Goal: Information Seeking & Learning: Learn about a topic

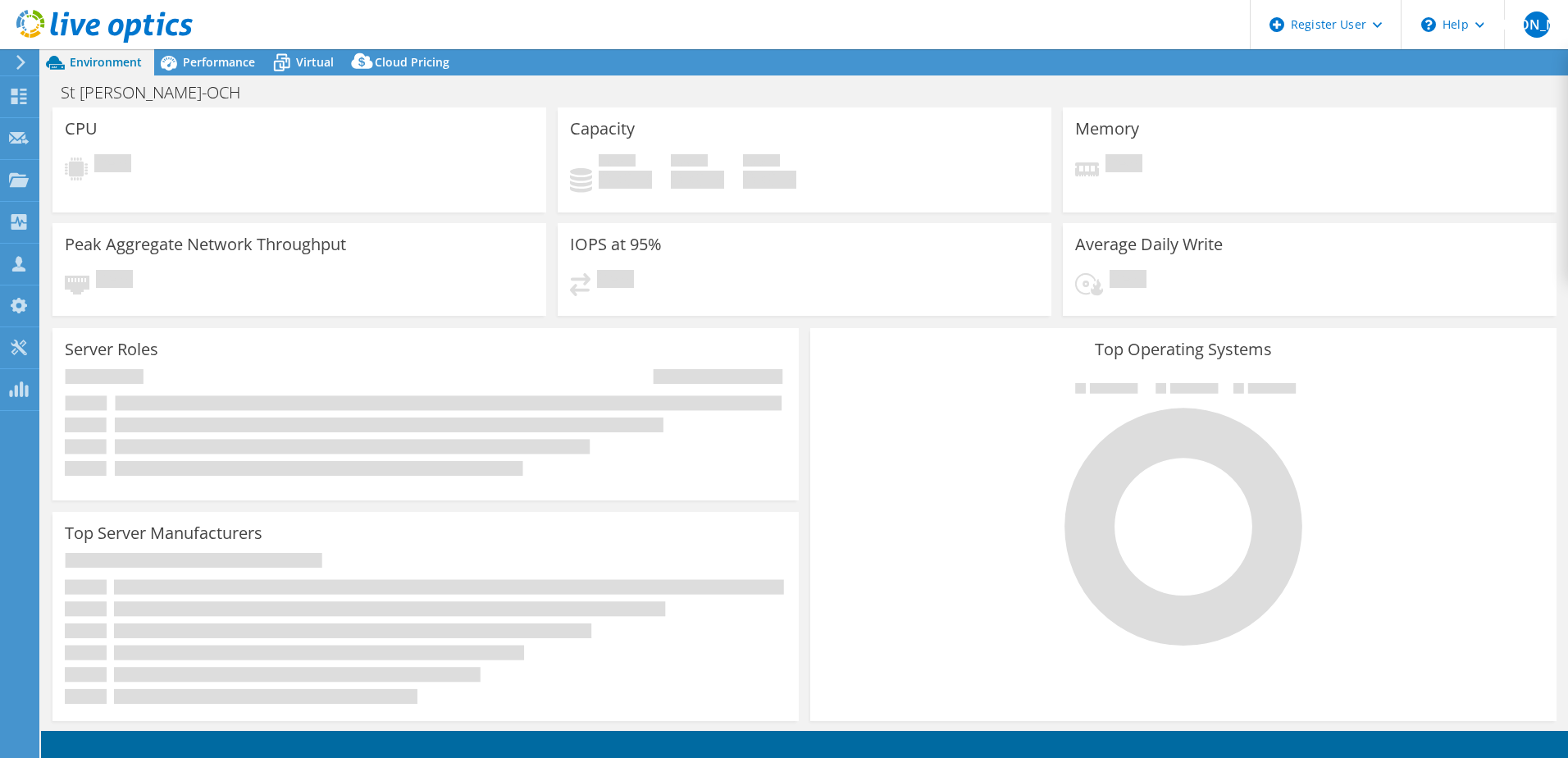
select select "USD"
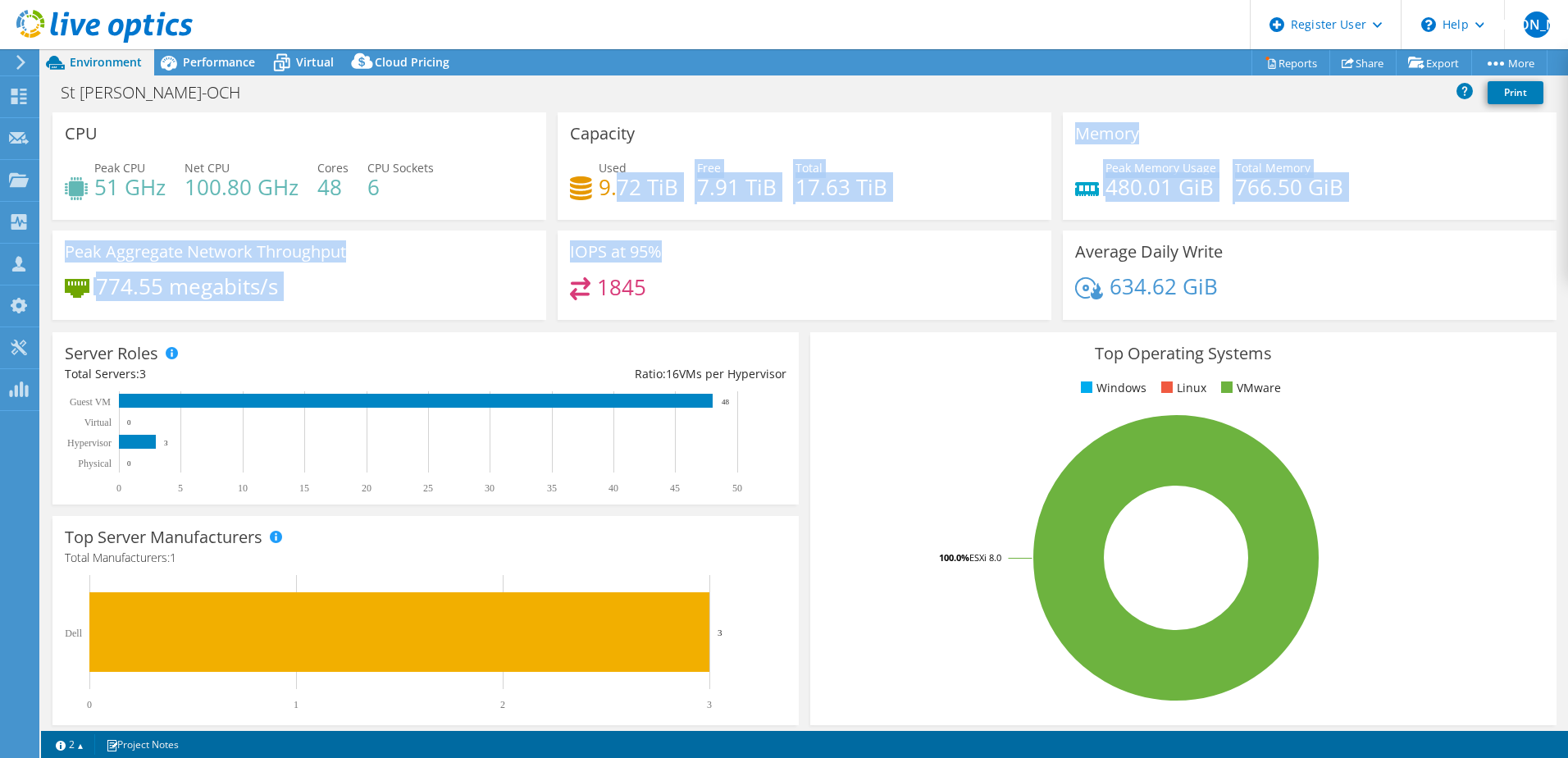
drag, startPoint x: 612, startPoint y: 201, endPoint x: 940, endPoint y: 254, distance: 332.3
click at [940, 254] on div "CPU Peak CPU 51 GHz Net CPU 100.80 GHz Cores 48 CPU Sockets 6 Capacity Used 9.7…" at bounding box center [804, 221] width 1516 height 218
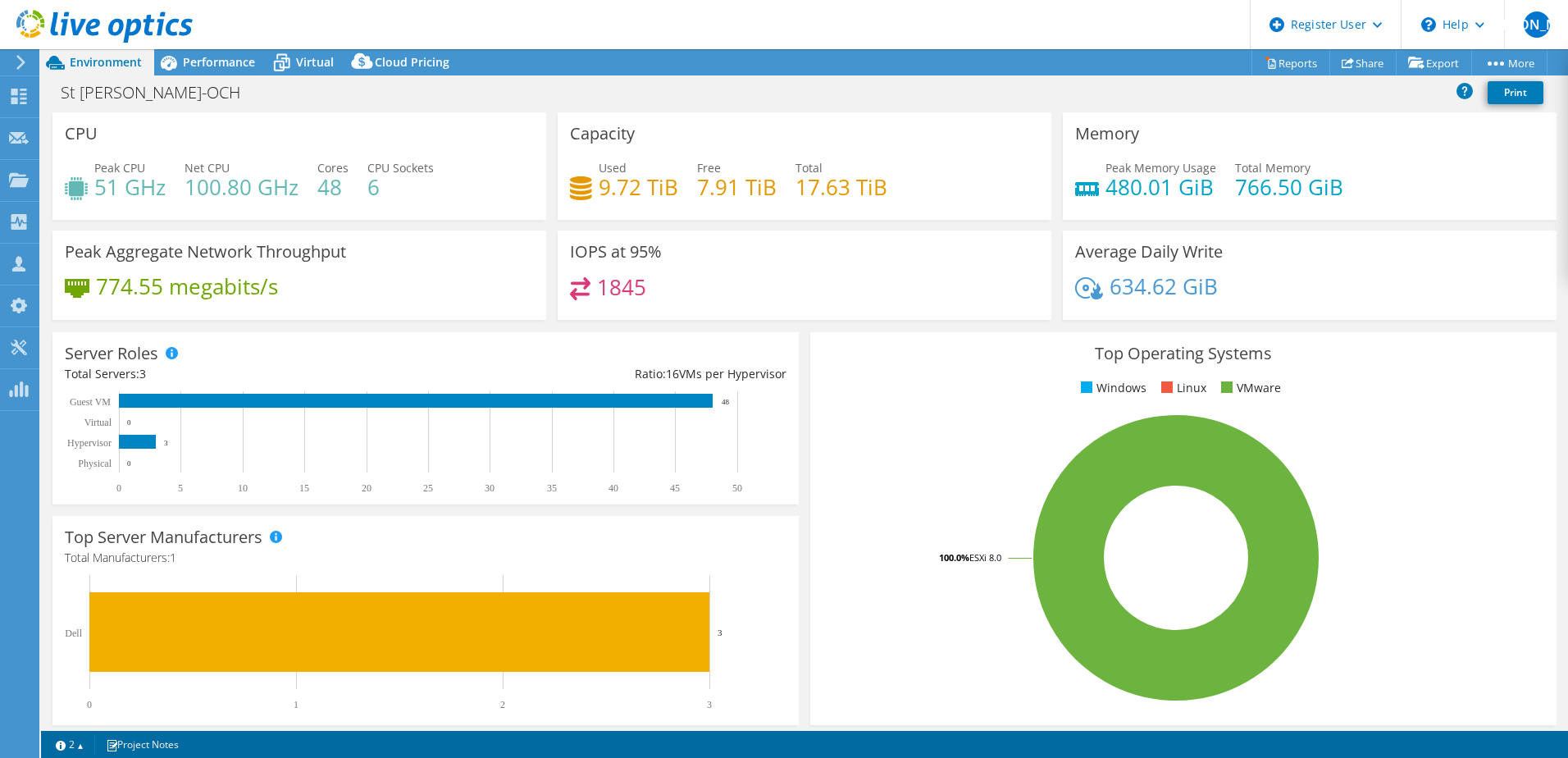
click at [940, 254] on div "IOPS at 95% 1845" at bounding box center [804, 275] width 493 height 89
click at [208, 55] on span "Performance" at bounding box center [218, 62] width 72 height 16
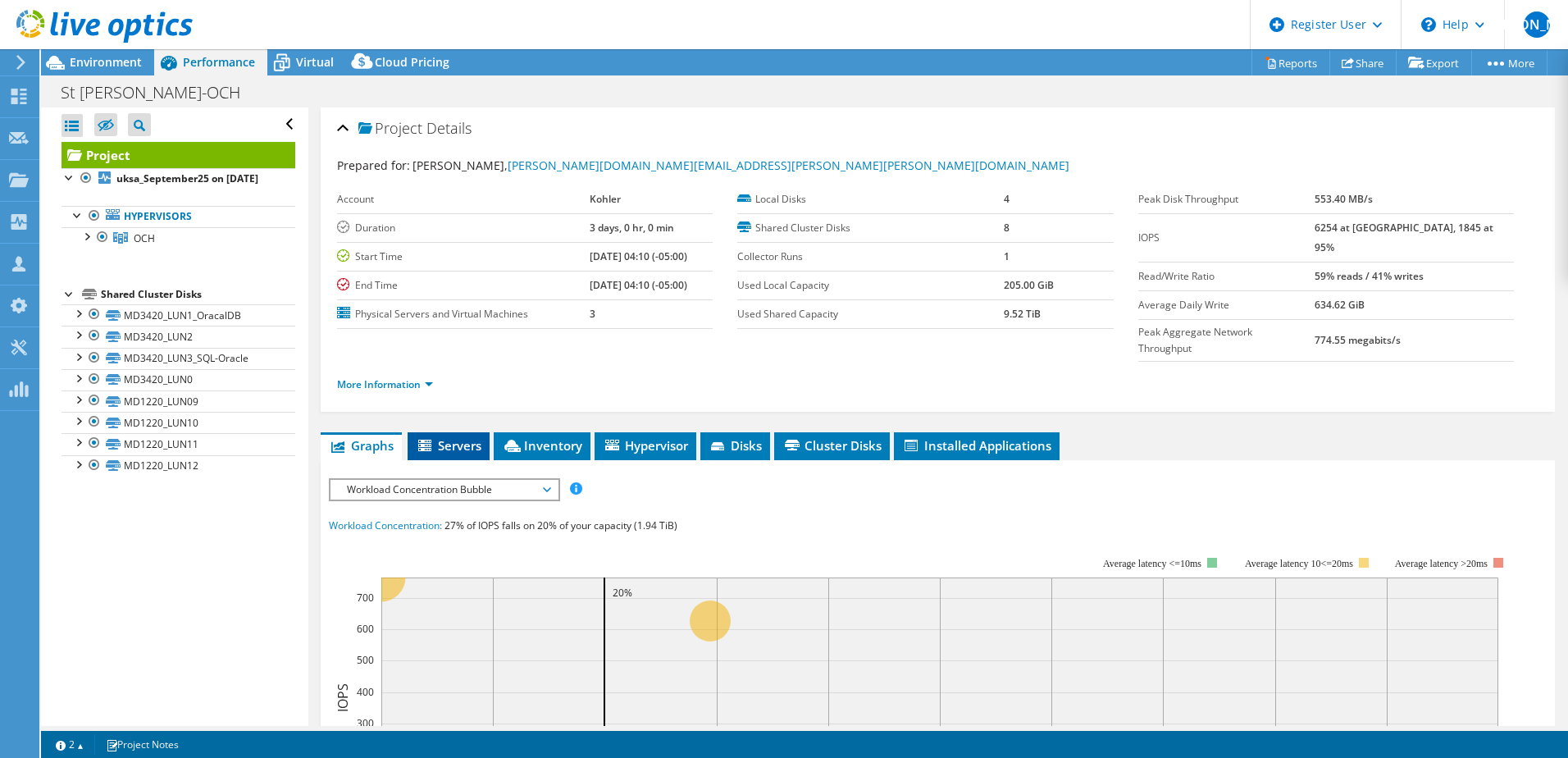
click at [482, 432] on li "Servers" at bounding box center [448, 446] width 82 height 28
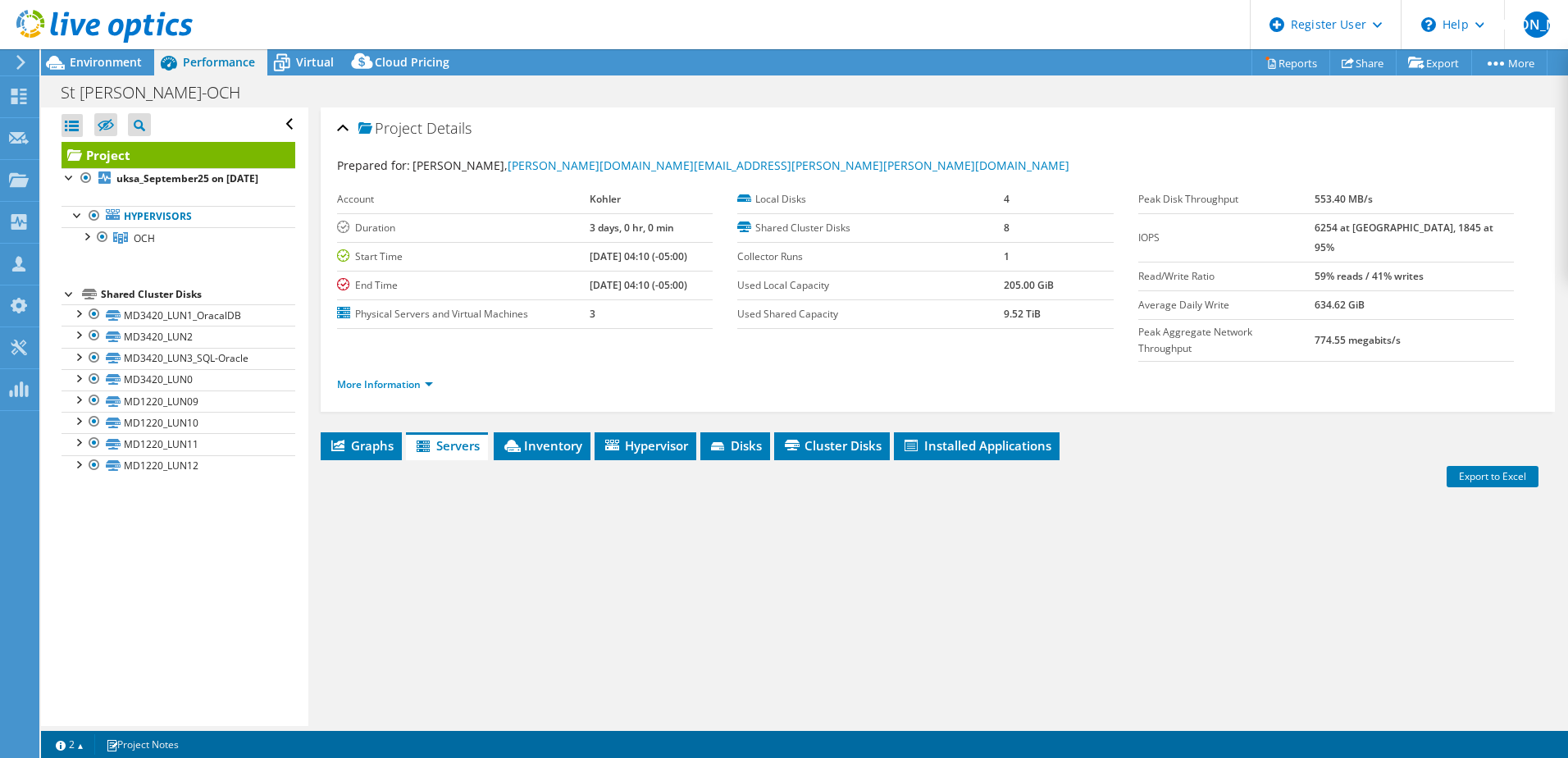
scroll to position [113, 0]
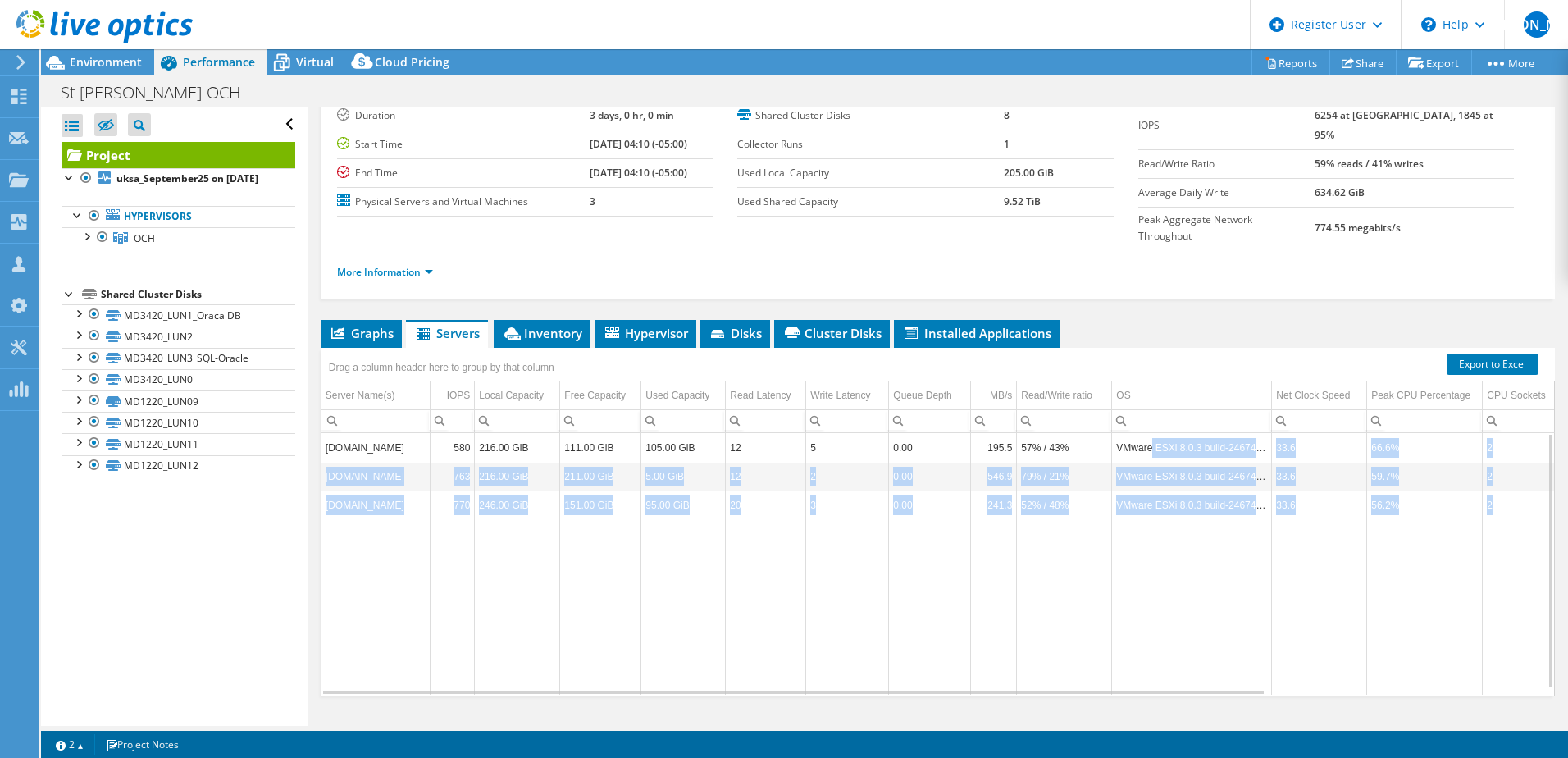
drag, startPoint x: 1150, startPoint y: 402, endPoint x: 1264, endPoint y: 500, distance: 150.3
click at [1264, 500] on tbody "[DOMAIN_NAME] 580 216.00 GiB 111.00 GiB 105.00 GiB 12 5 0.00 195.5 57% / 43% VM…" at bounding box center [1109, 563] width 1577 height 262
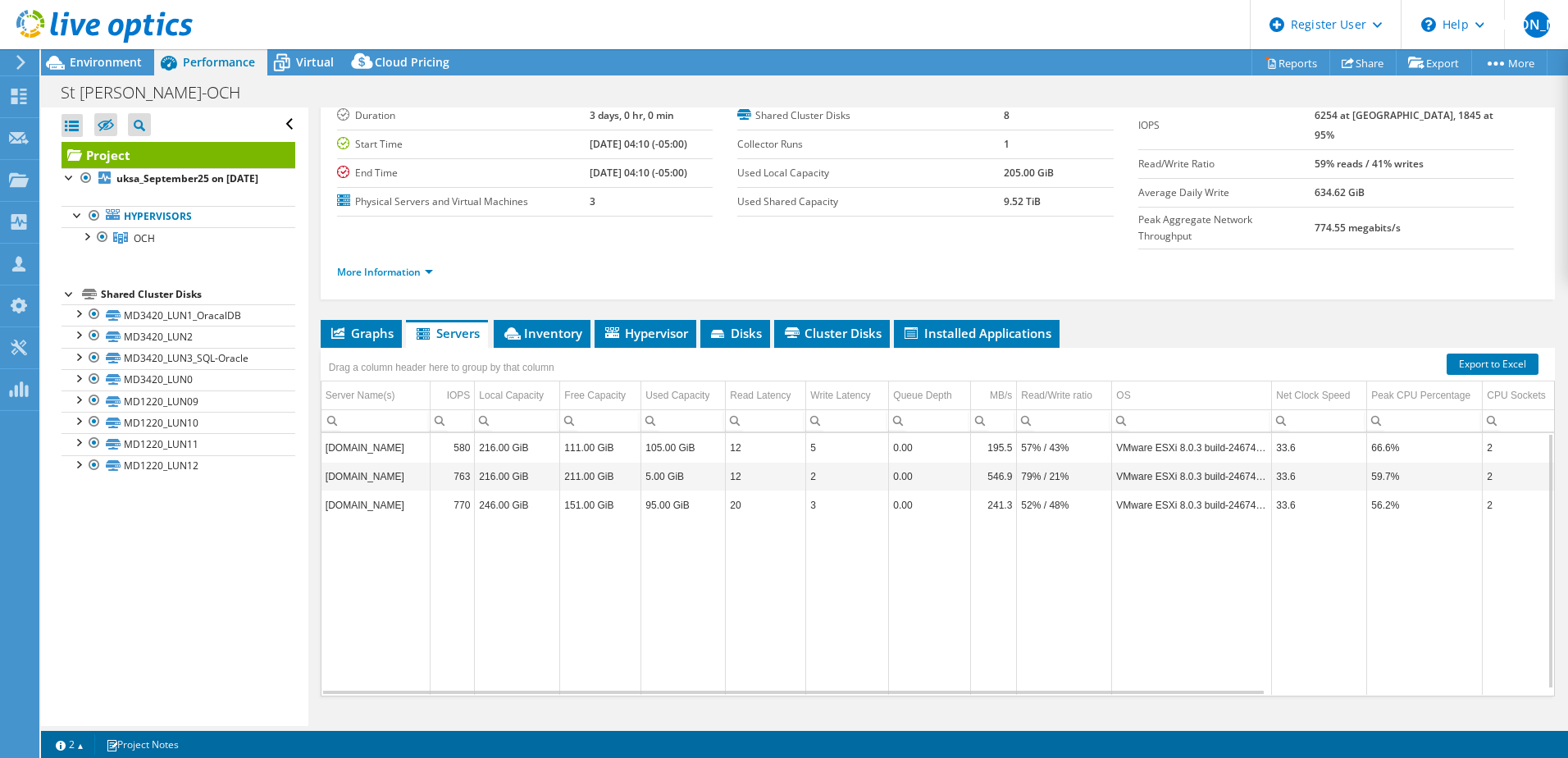
drag, startPoint x: 1264, startPoint y: 500, endPoint x: 1161, endPoint y: 308, distance: 217.9
click at [1161, 320] on ul "Graphs Servers Inventory Hypervisor Disks Cluster Disks Installed Applications" at bounding box center [937, 334] width 1235 height 28
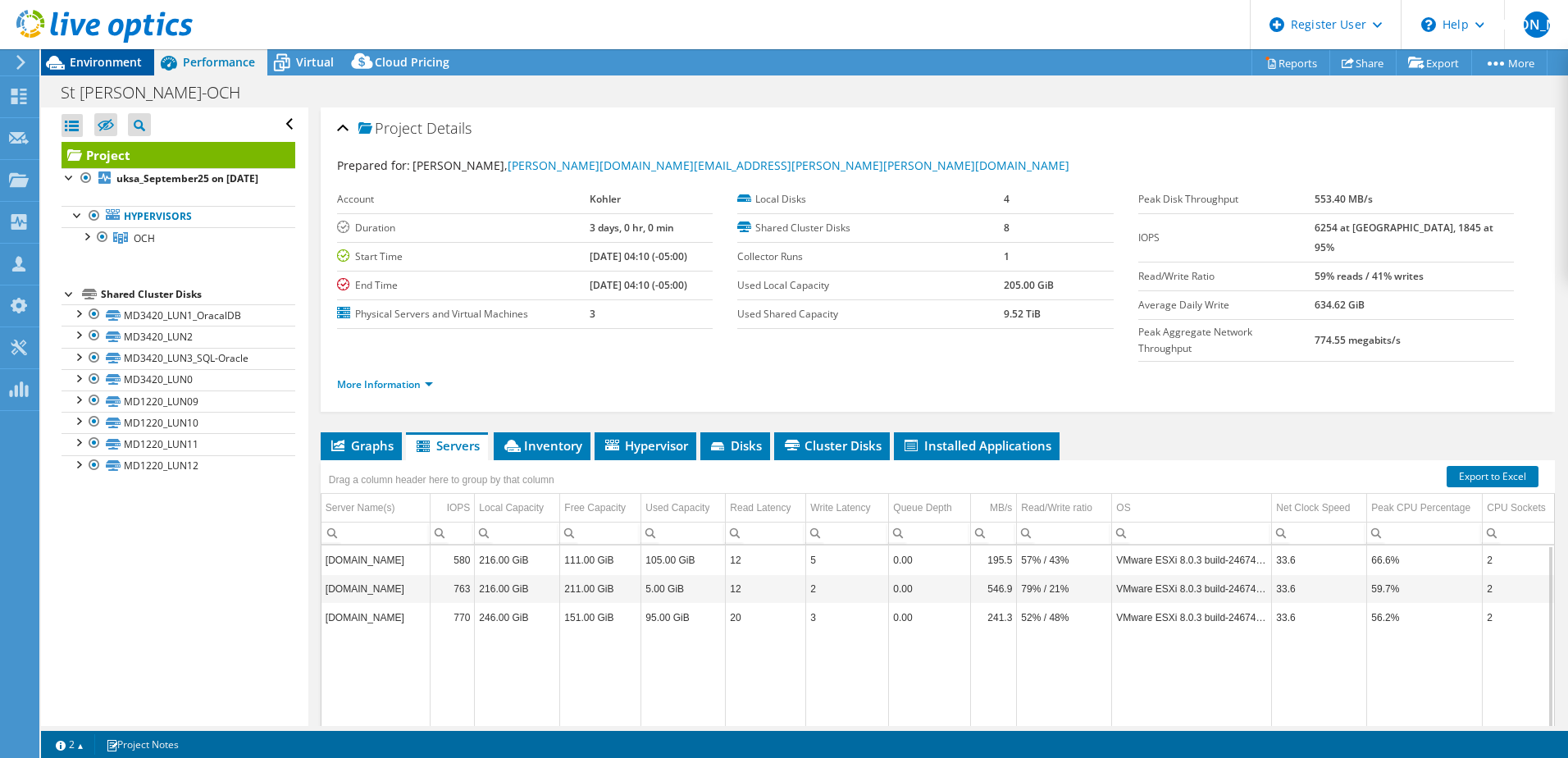
click at [136, 63] on span "Environment" at bounding box center [106, 62] width 72 height 16
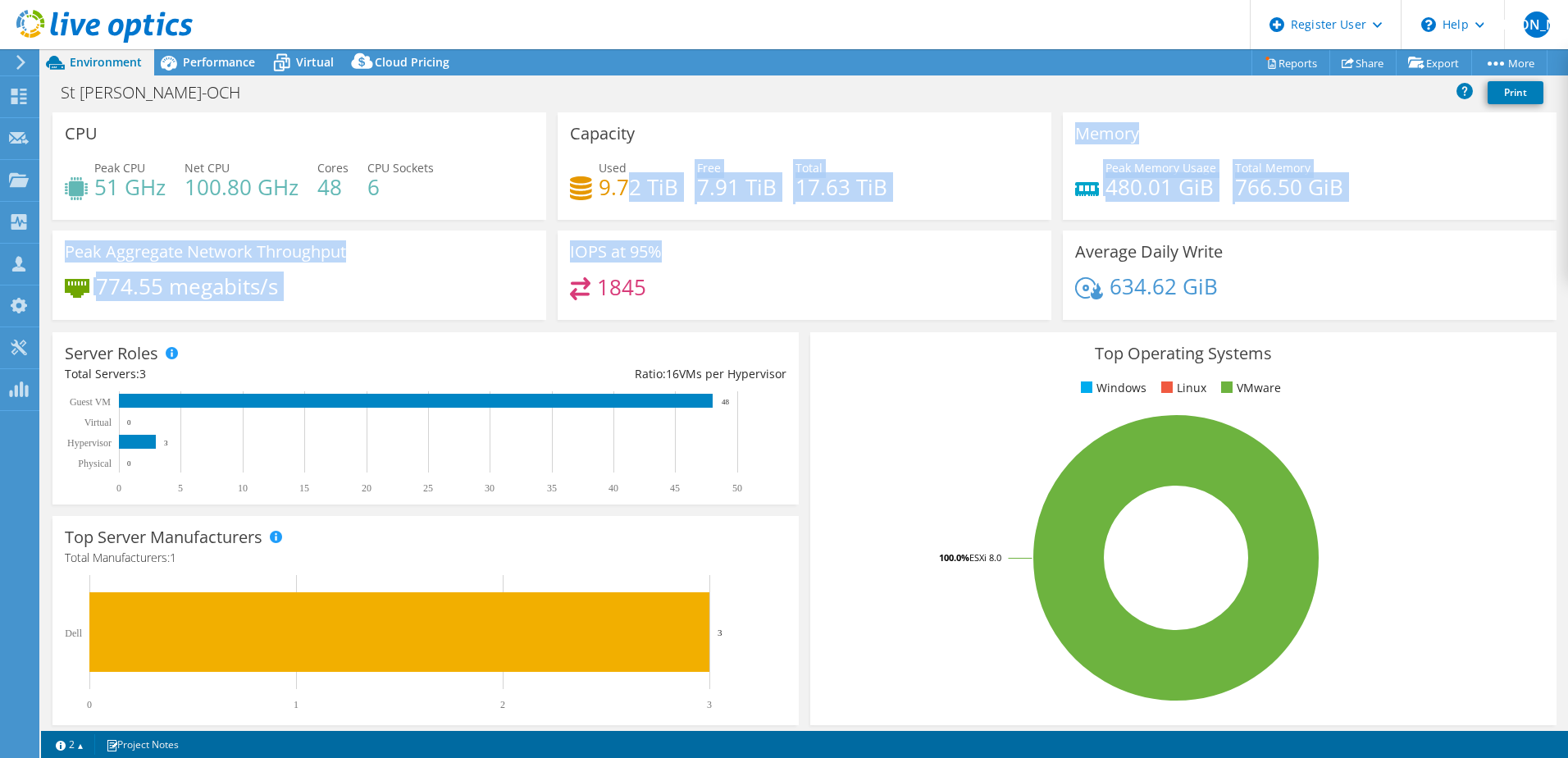
drag, startPoint x: 630, startPoint y: 193, endPoint x: 1263, endPoint y: 342, distance: 650.3
click at [1263, 342] on section "CPU Peak CPU 51 GHz Net CPU 100.80 GHz Cores 48 CPU Sockets 6 Capacity Used 9.7…" at bounding box center [804, 590] width 1527 height 956
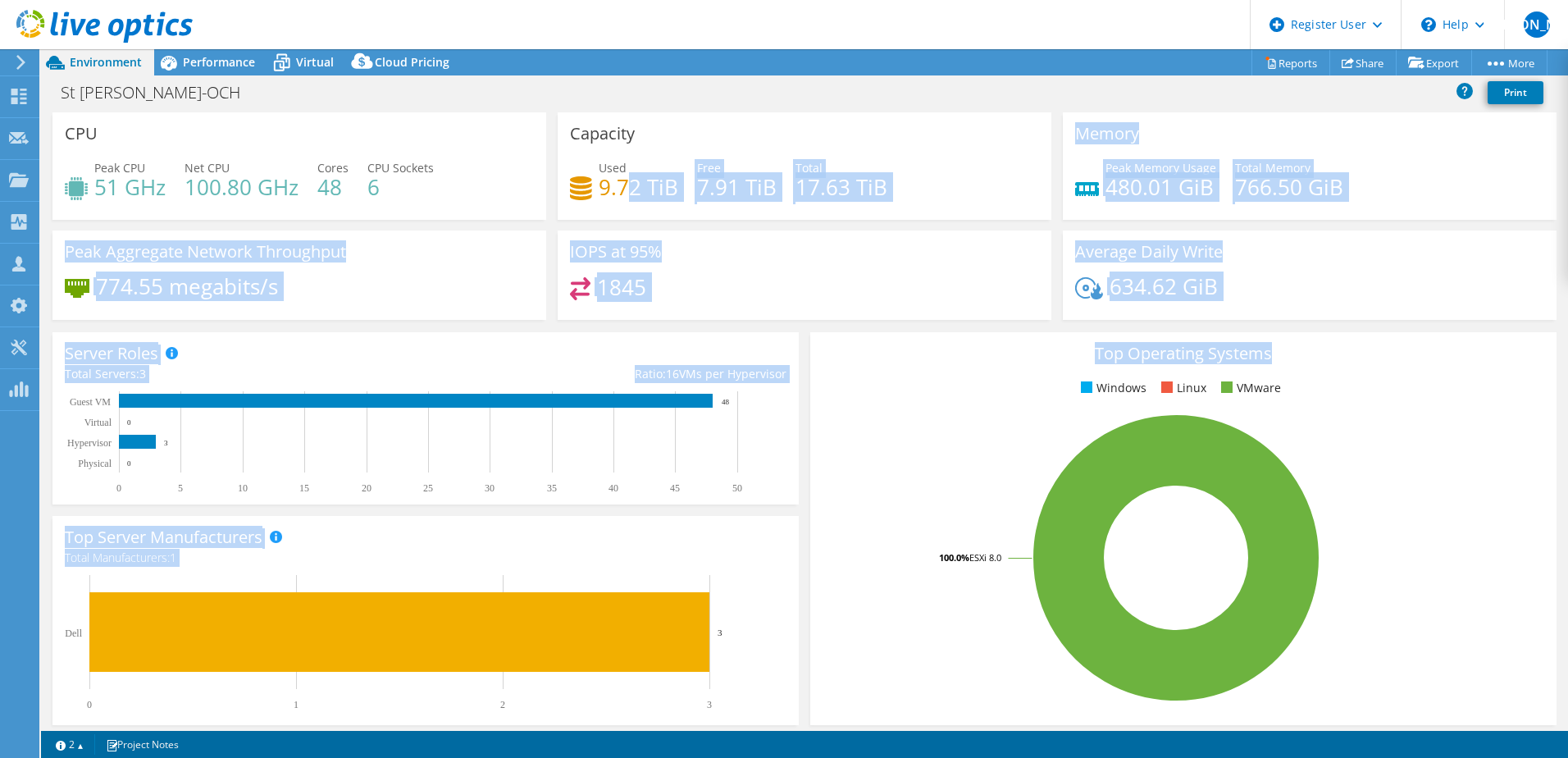
click at [1063, 310] on div "Average Daily Write 634.62 GiB" at bounding box center [1309, 275] width 493 height 89
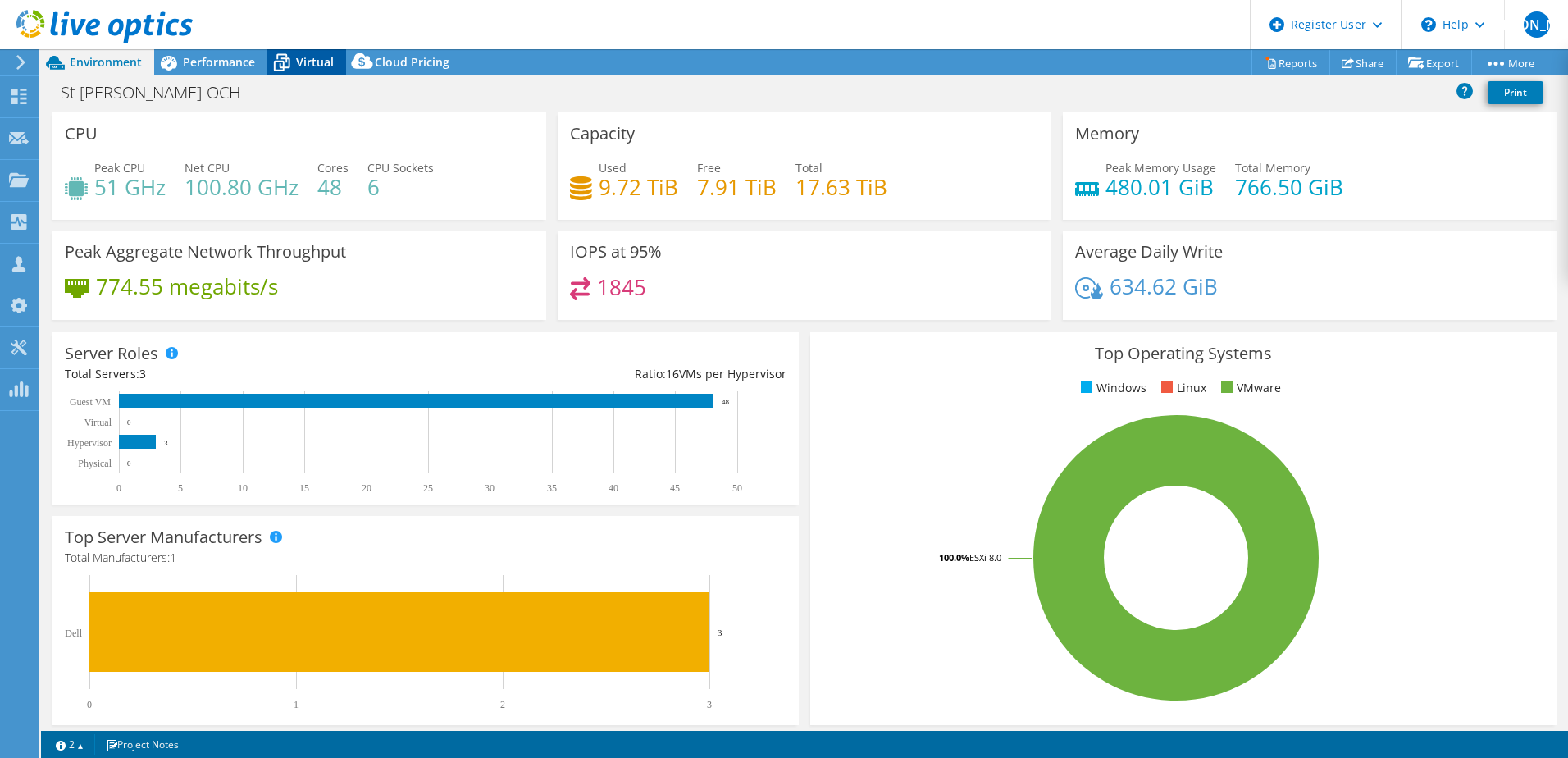
click at [295, 68] on icon at bounding box center [281, 62] width 29 height 29
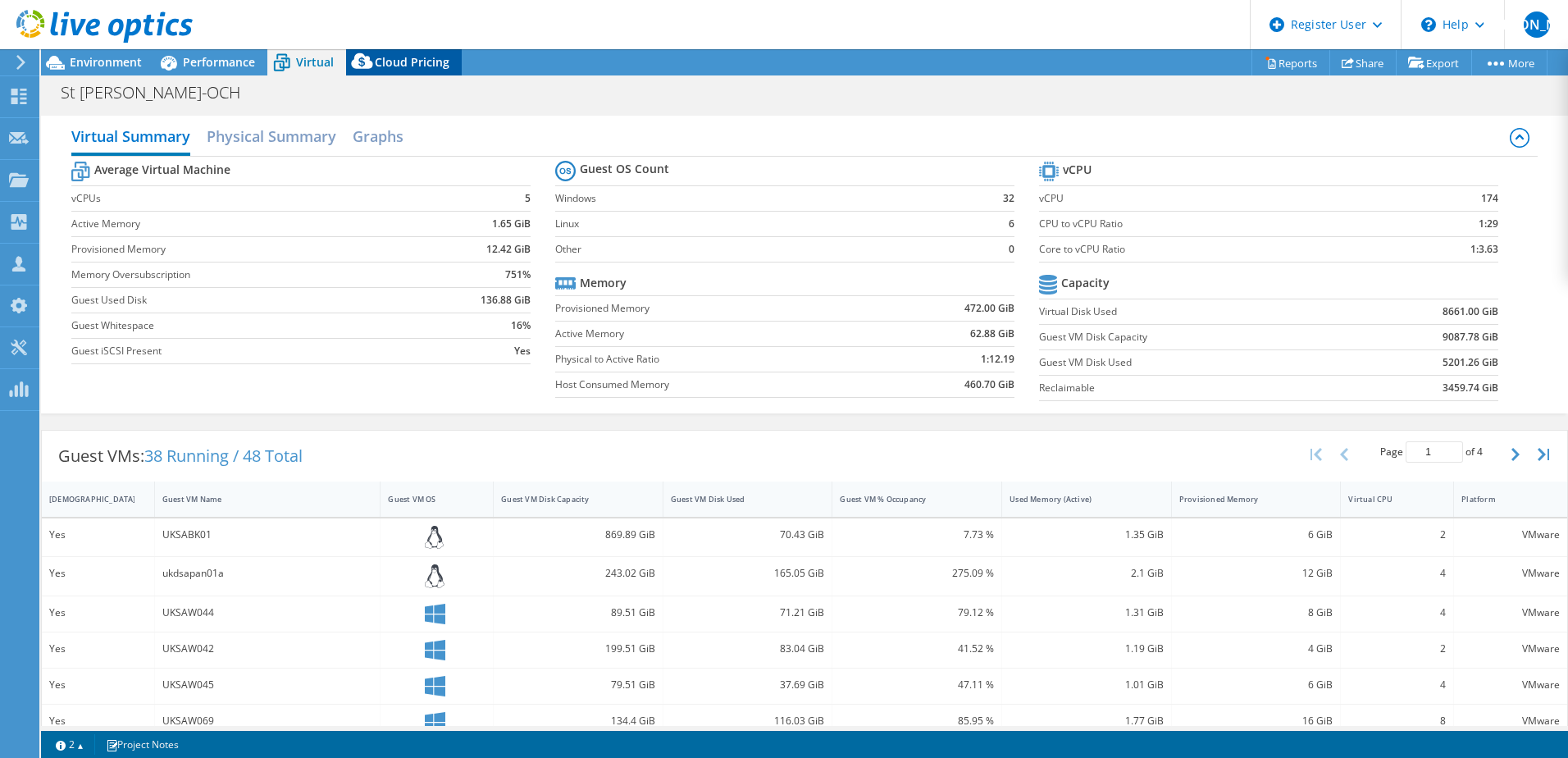
click at [418, 60] on span "Cloud Pricing" at bounding box center [411, 62] width 74 height 16
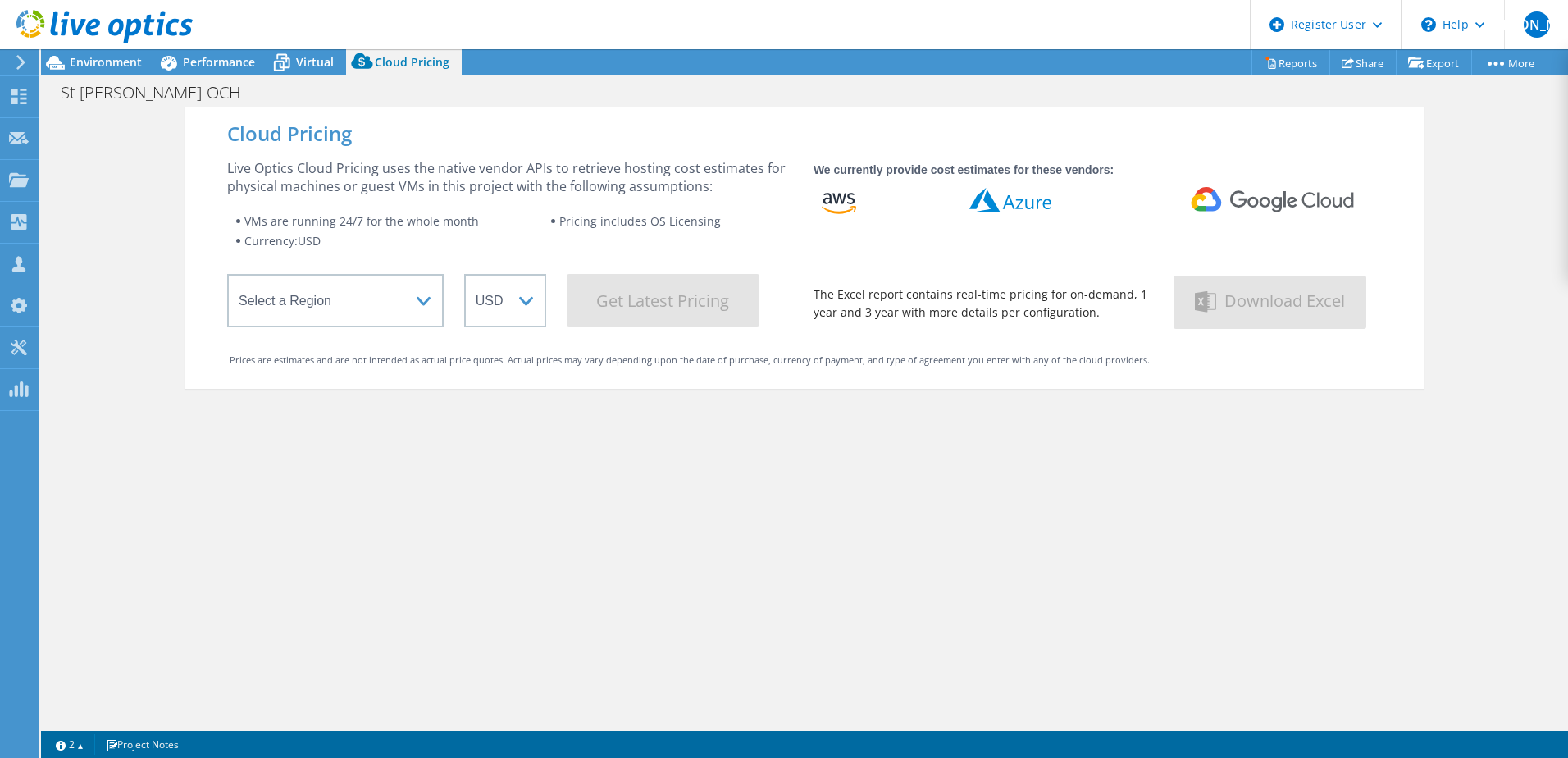
click at [231, 28] on header "[PERSON_NAME] Dell User [PERSON_NAME] [PERSON_NAME][EMAIL_ADDRESS][DOMAIN_NAME]…" at bounding box center [784, 25] width 1568 height 49
click at [209, 63] on span "Performance" at bounding box center [218, 62] width 72 height 16
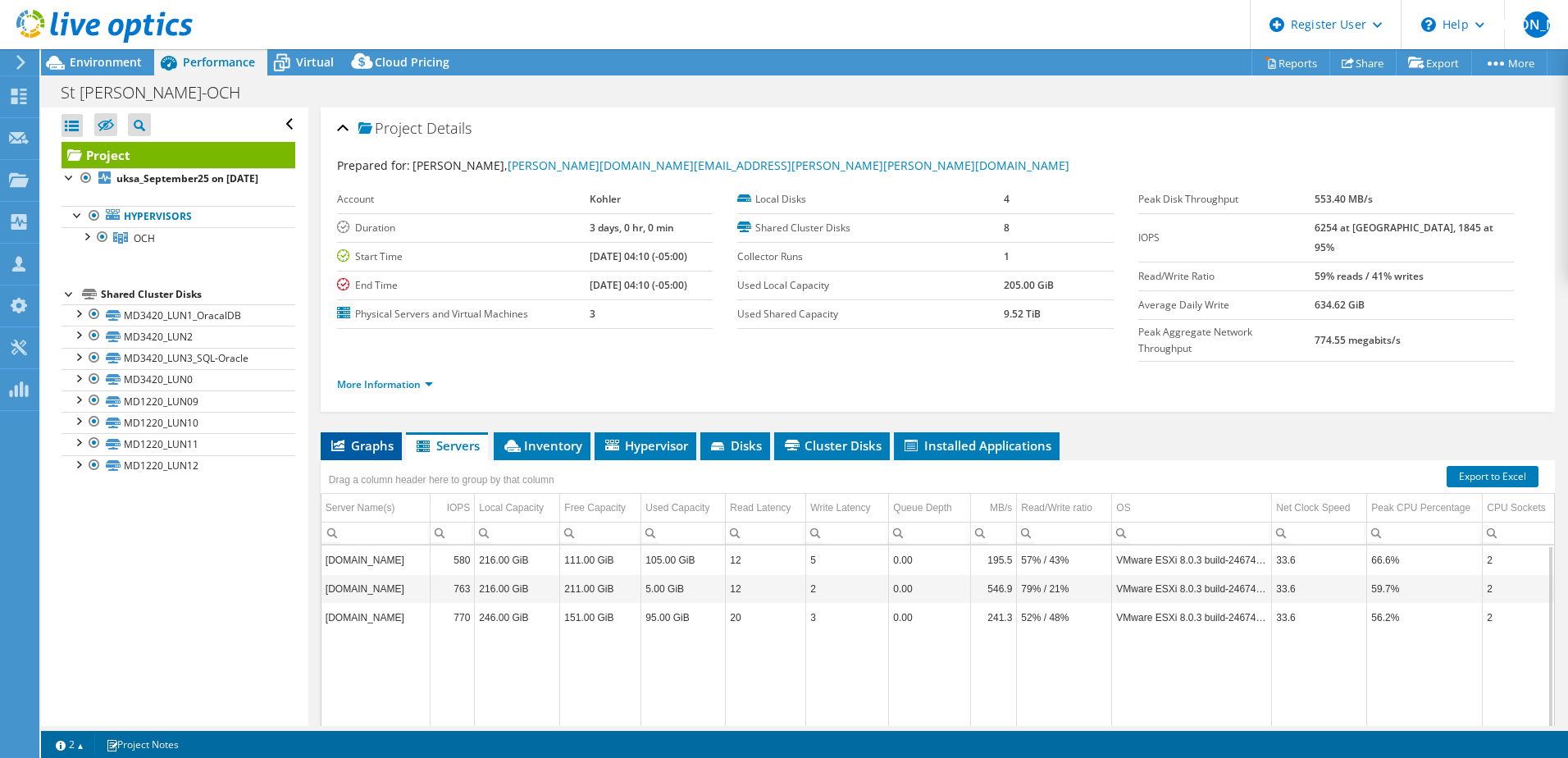
click at [384, 437] on span "Graphs" at bounding box center [362, 445] width 65 height 17
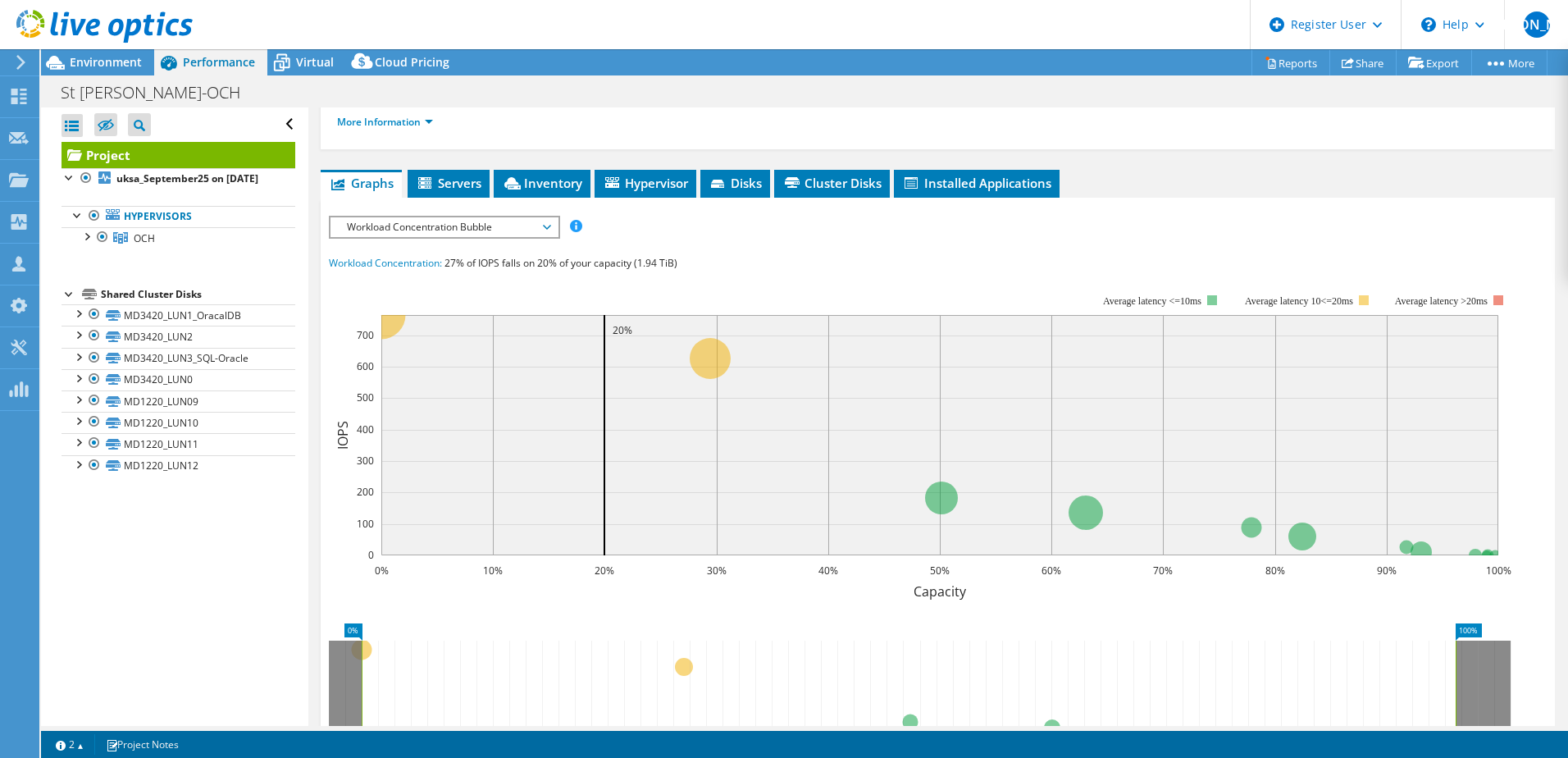
scroll to position [263, 0]
click at [508, 216] on span "Workload Concentration Bubble" at bounding box center [444, 226] width 211 height 20
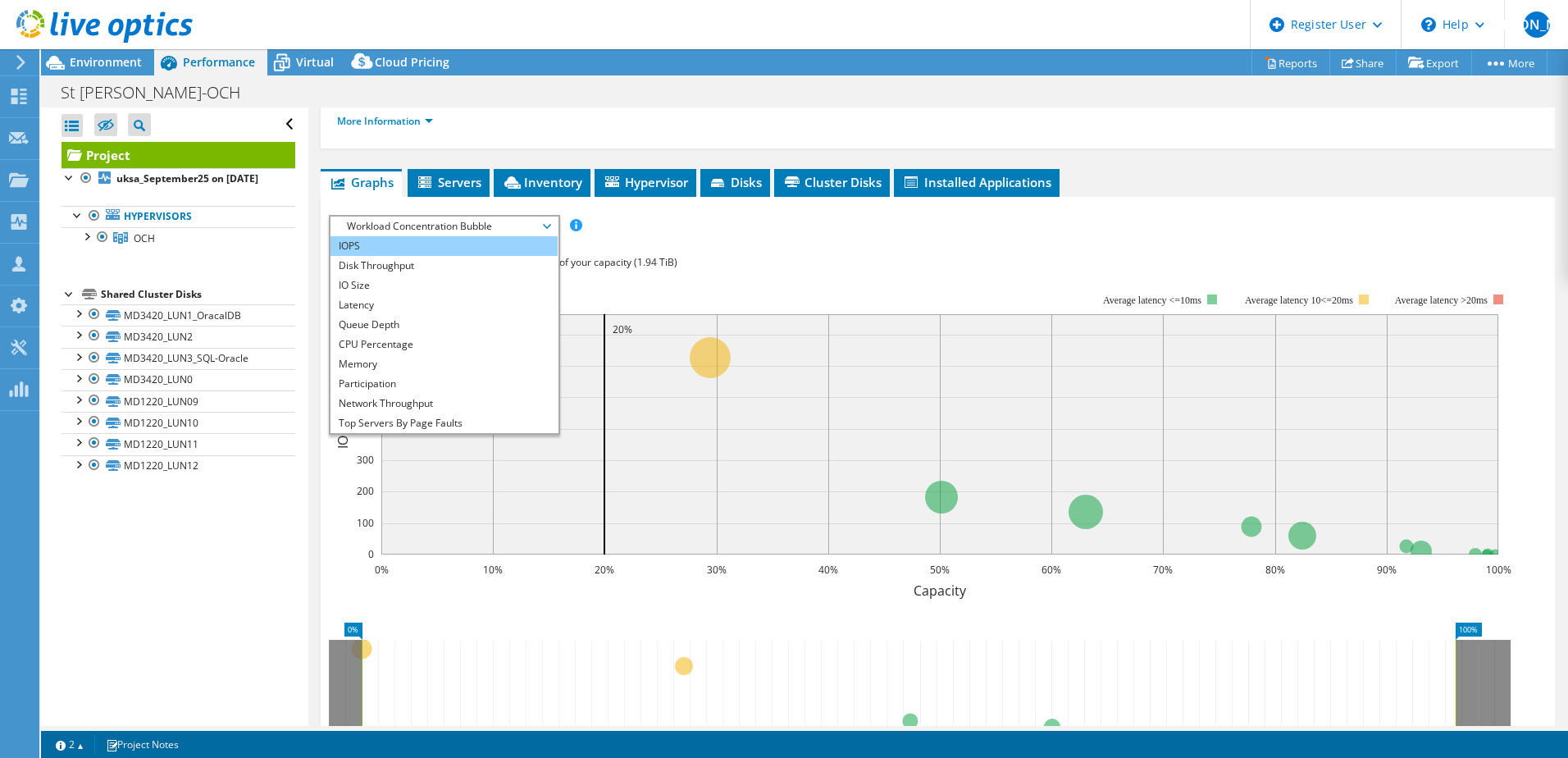
click at [390, 236] on li "IOPS" at bounding box center [444, 246] width 227 height 20
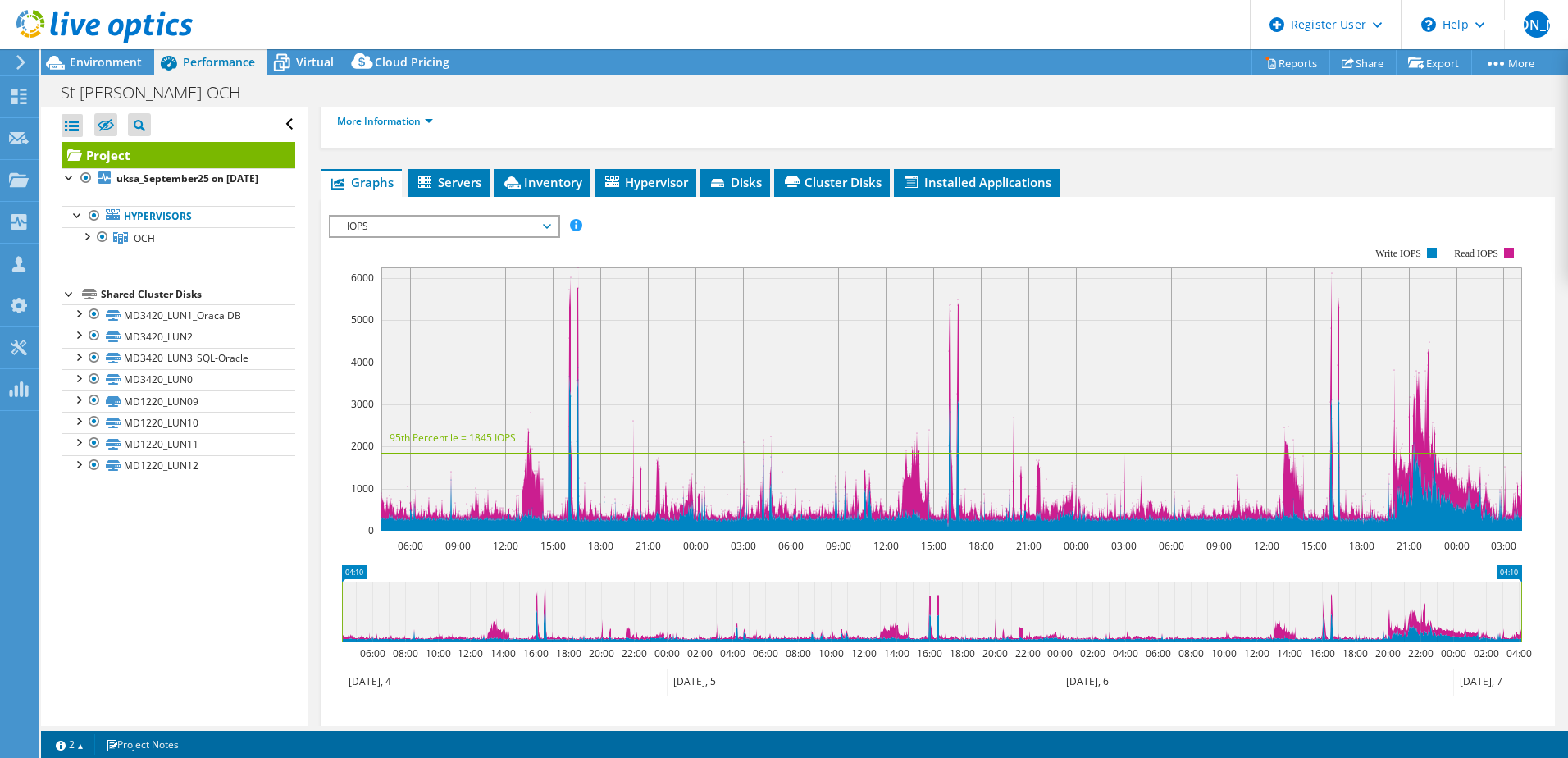
click at [573, 268] on rect at bounding box center [952, 398] width 1141 height 263
click at [975, 292] on rect at bounding box center [952, 398] width 1141 height 263
click at [1429, 363] on icon at bounding box center [951, 396] width 1142 height 260
click at [820, 134] on div "Project Details Prepared for: [PERSON_NAME], [PERSON_NAME][DOMAIN_NAME][EMAIL_A…" at bounding box center [937, 366] width 1259 height 1044
click at [820, 169] on li "Cluster Disks" at bounding box center [831, 183] width 116 height 28
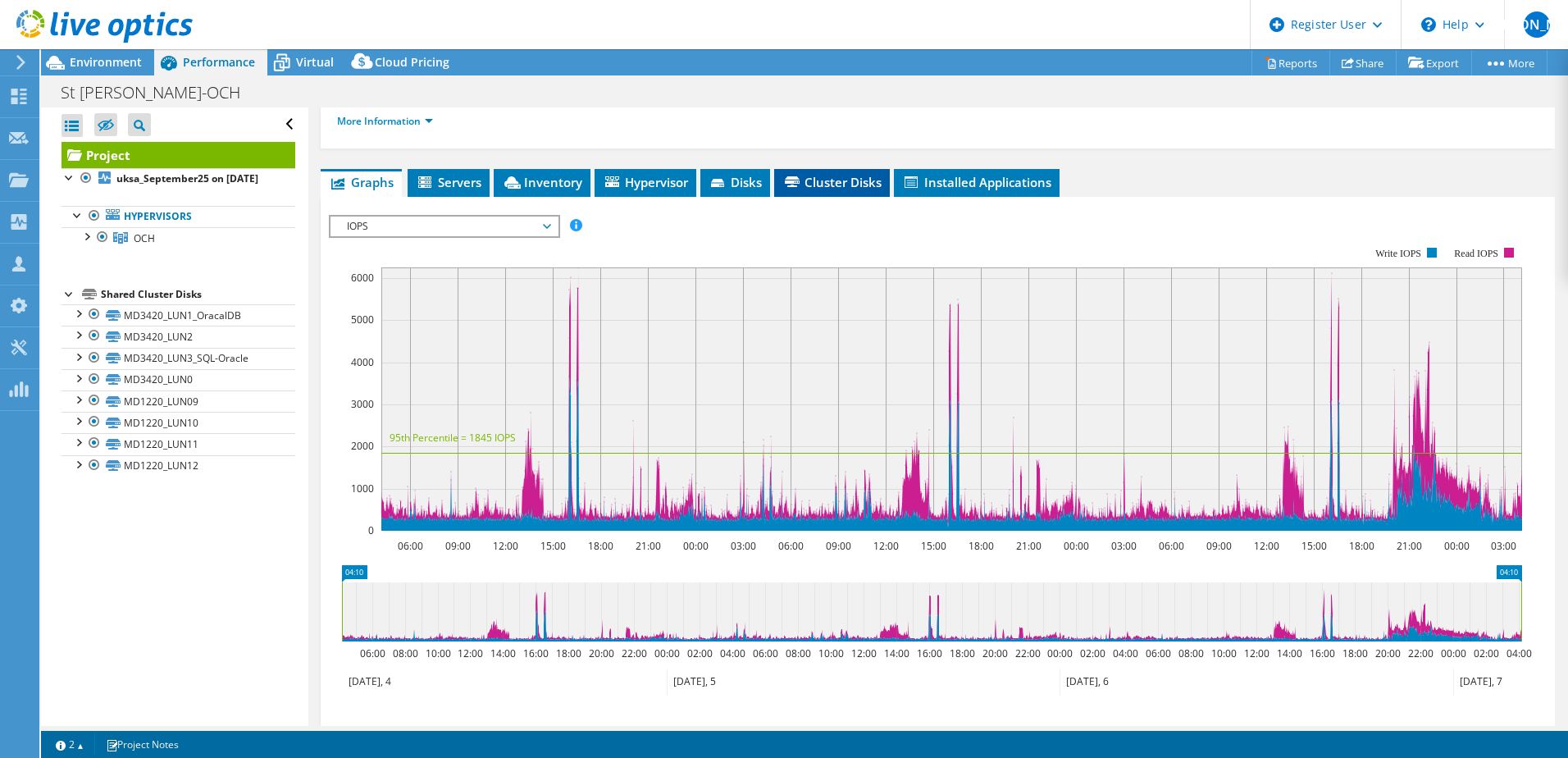
scroll to position [113, 0]
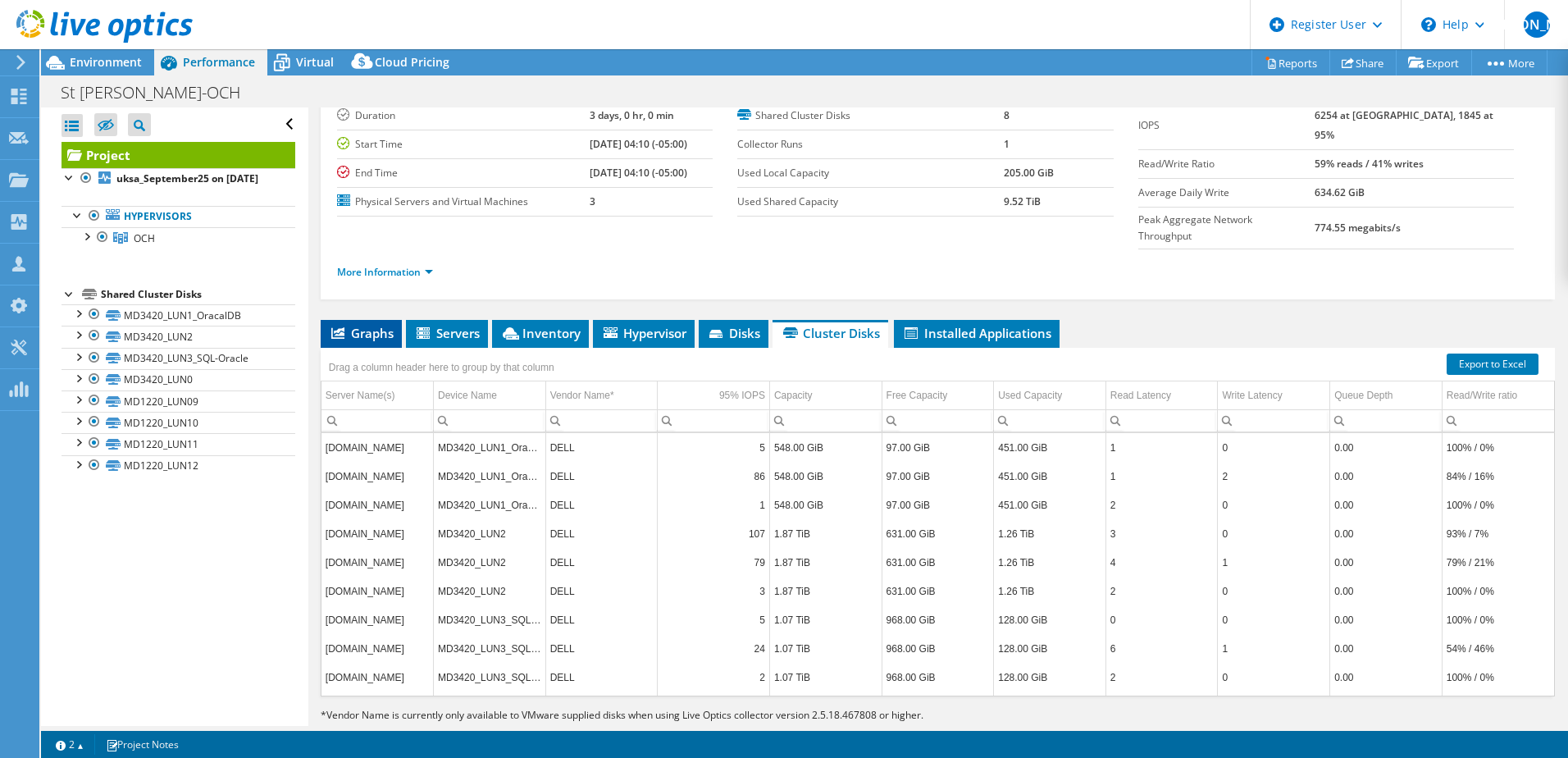
click at [375, 325] on span "Graphs" at bounding box center [362, 333] width 65 height 17
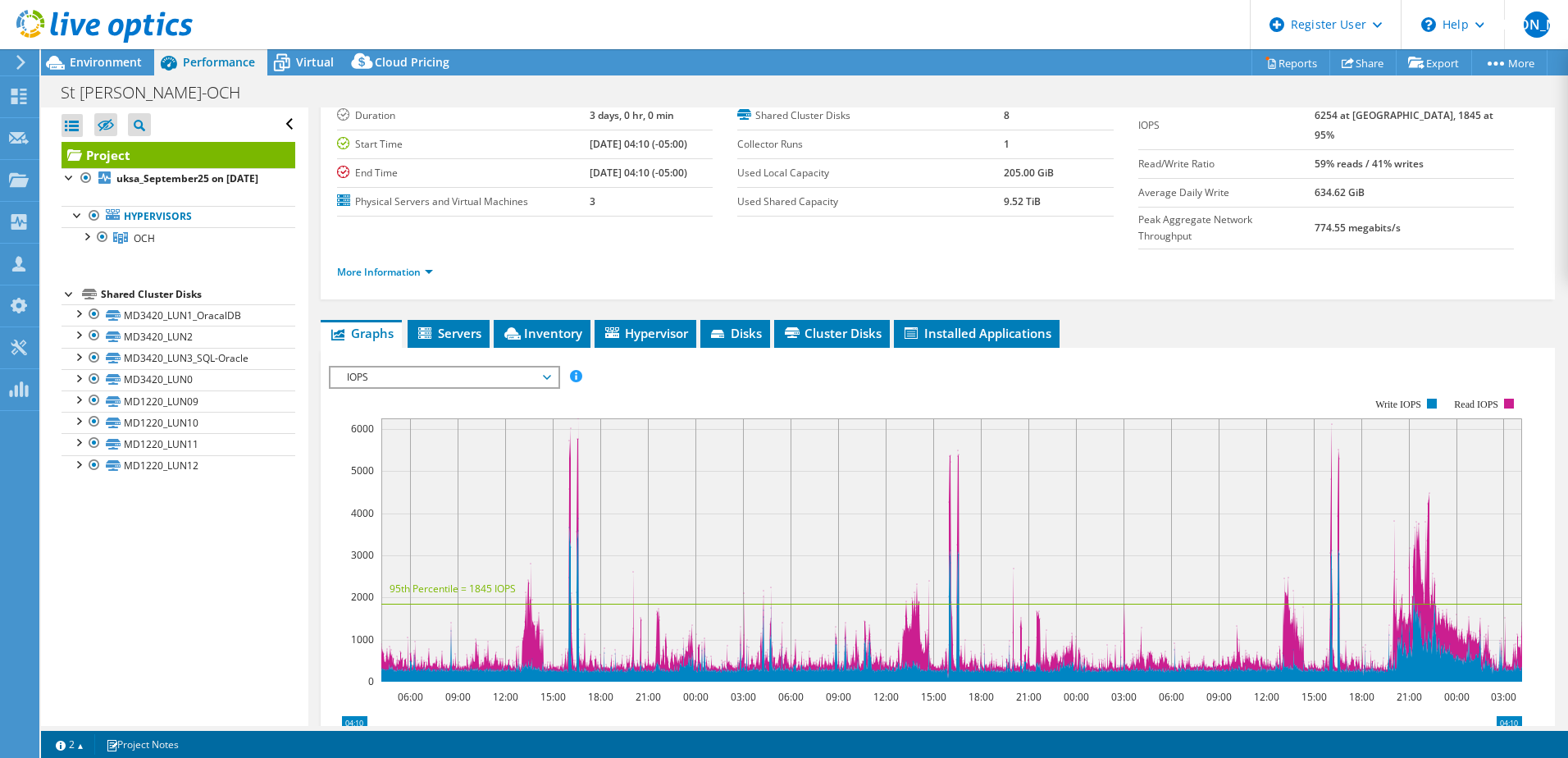
scroll to position [263, 0]
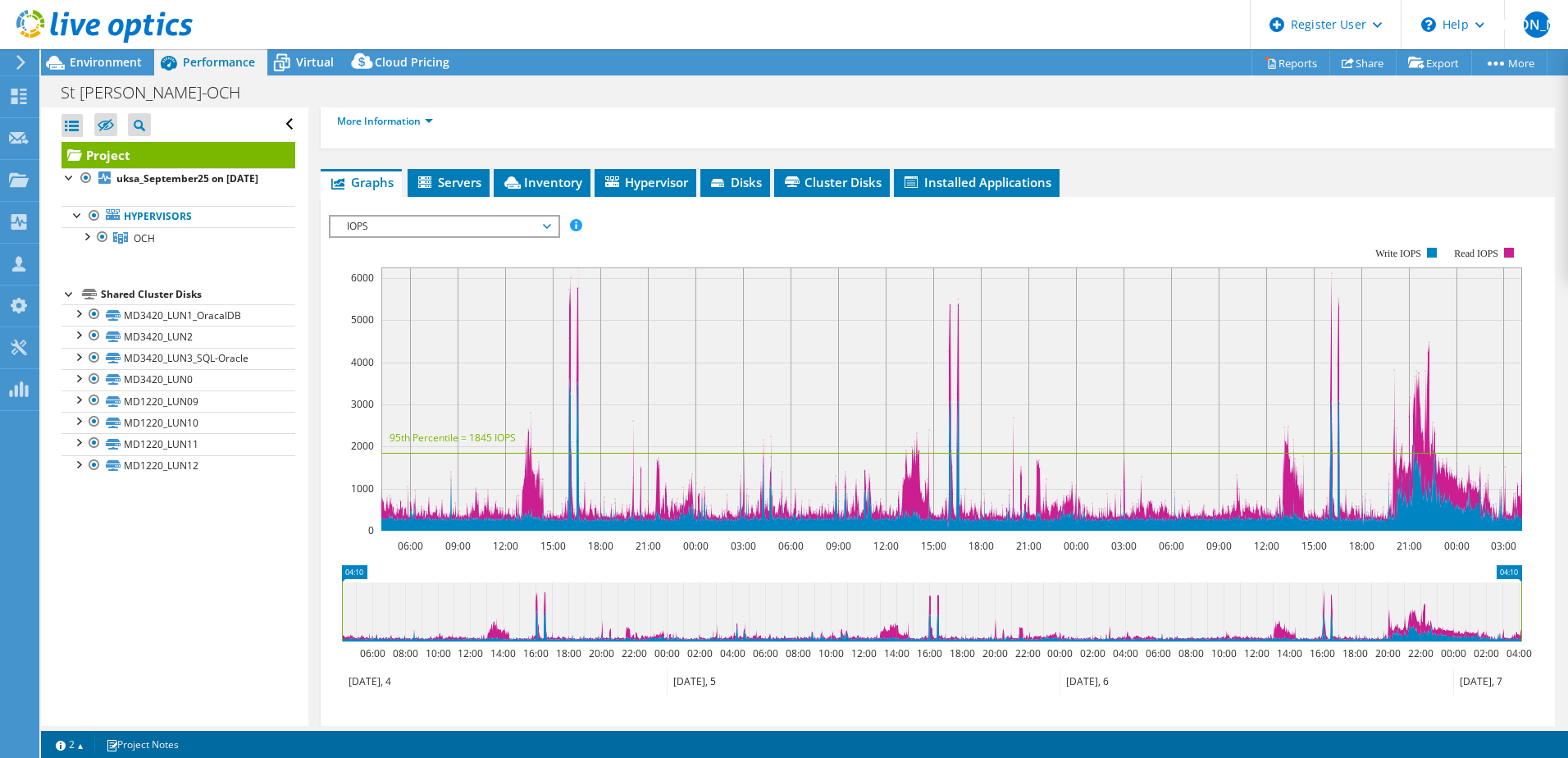
click at [469, 216] on span "IOPS" at bounding box center [444, 226] width 211 height 20
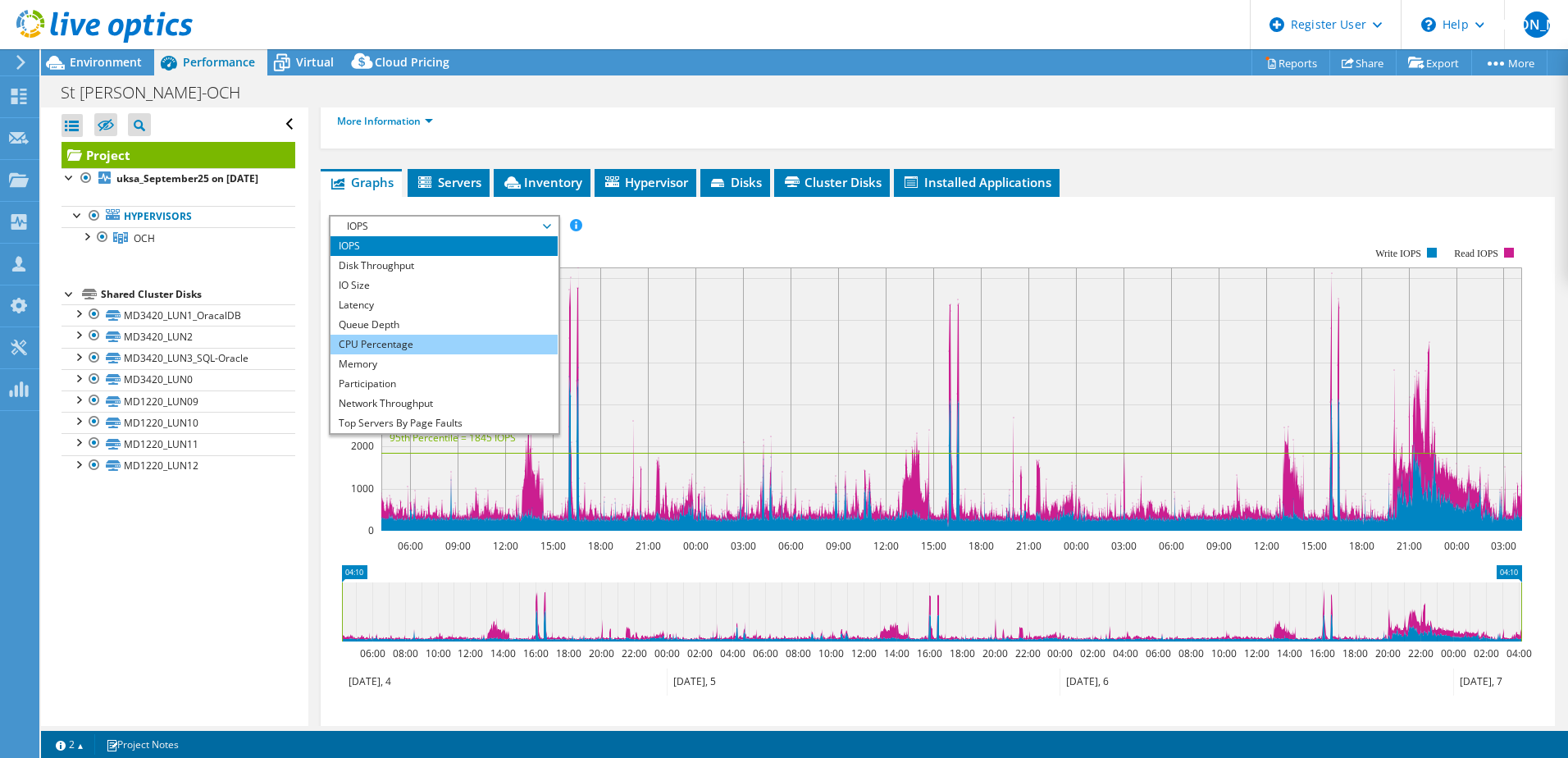
scroll to position [20, 0]
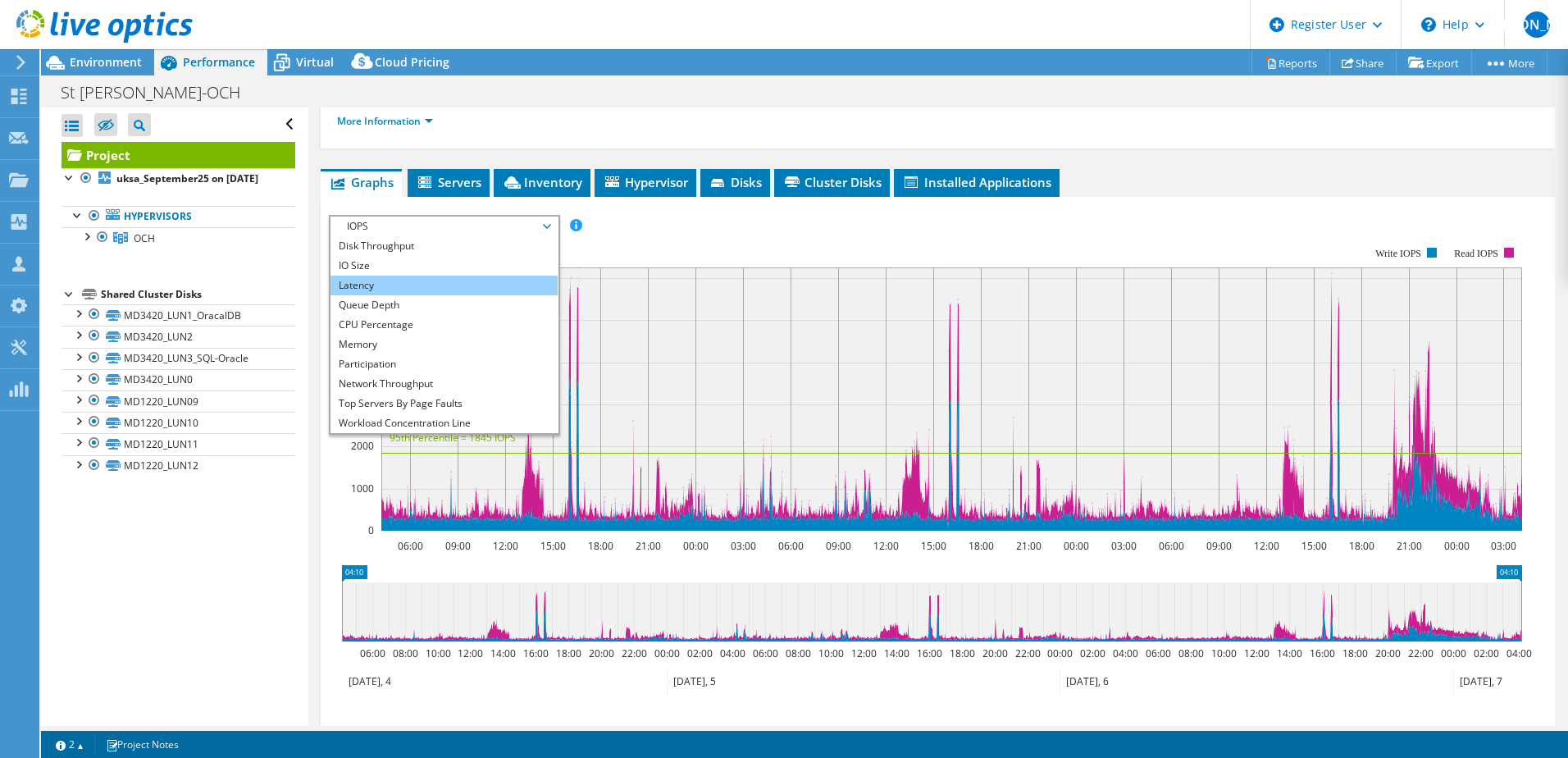
click at [387, 276] on li "Latency" at bounding box center [444, 286] width 227 height 20
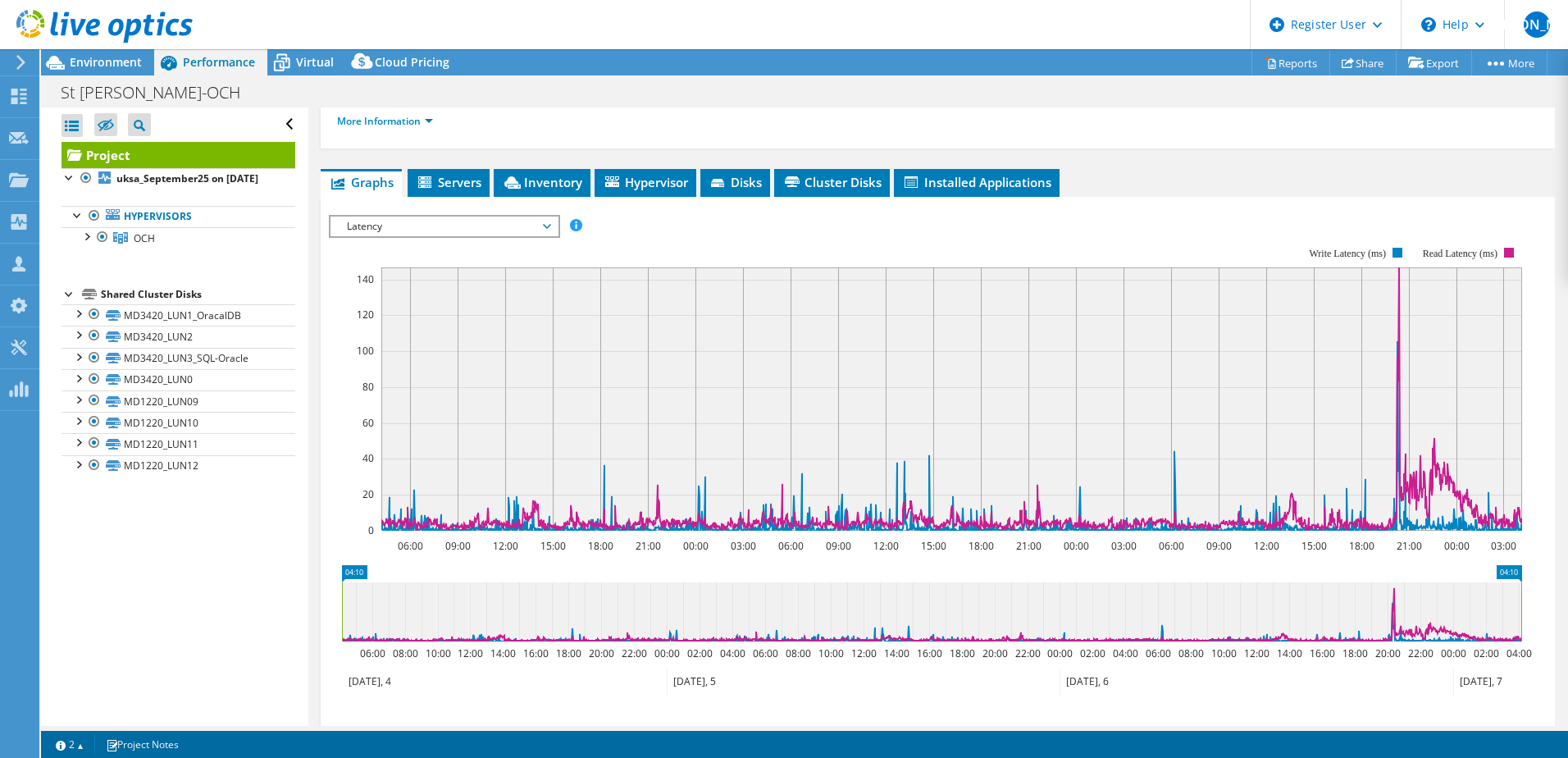
click at [431, 216] on span "Latency" at bounding box center [444, 226] width 211 height 20
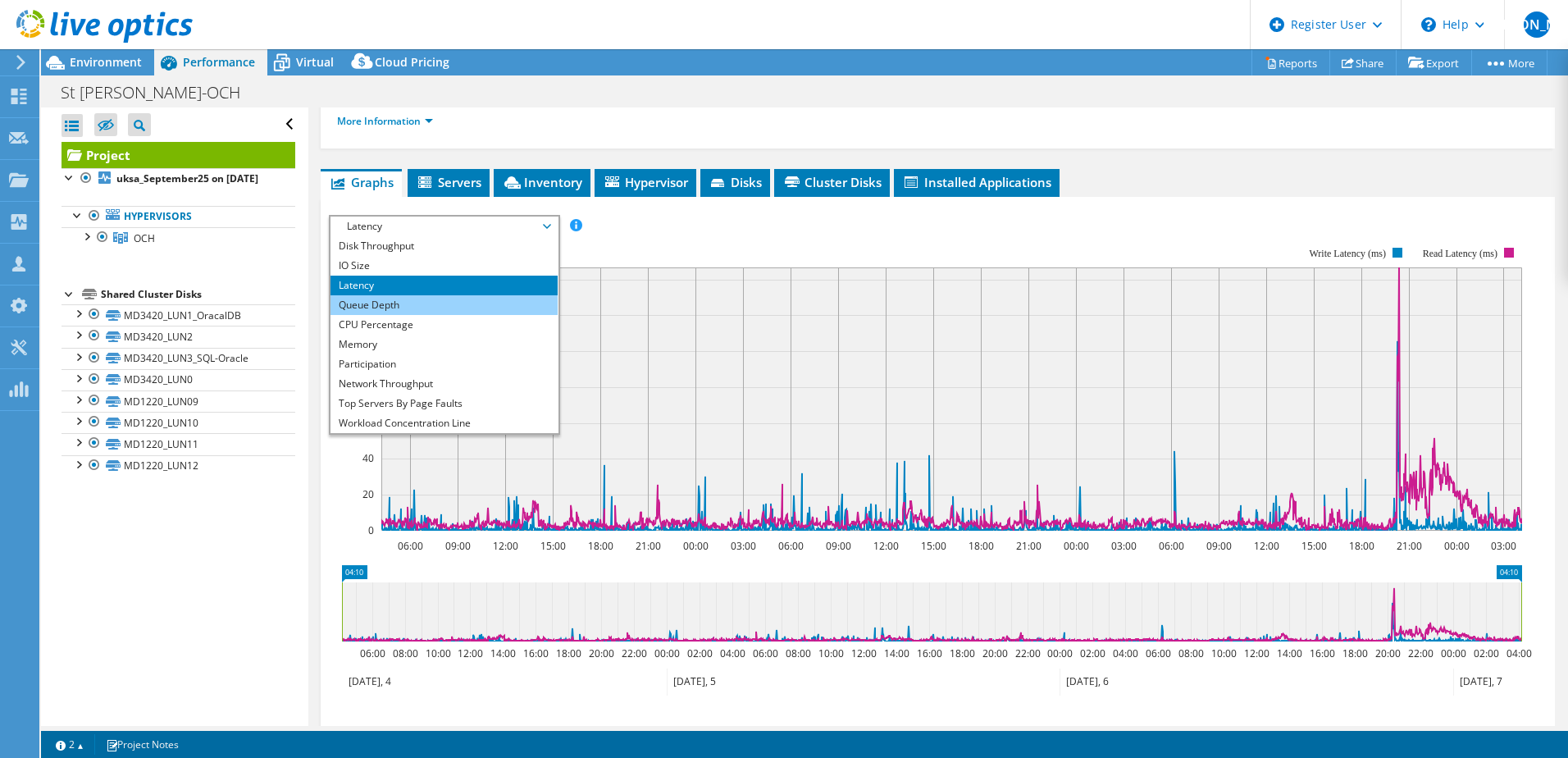
scroll to position [0, 0]
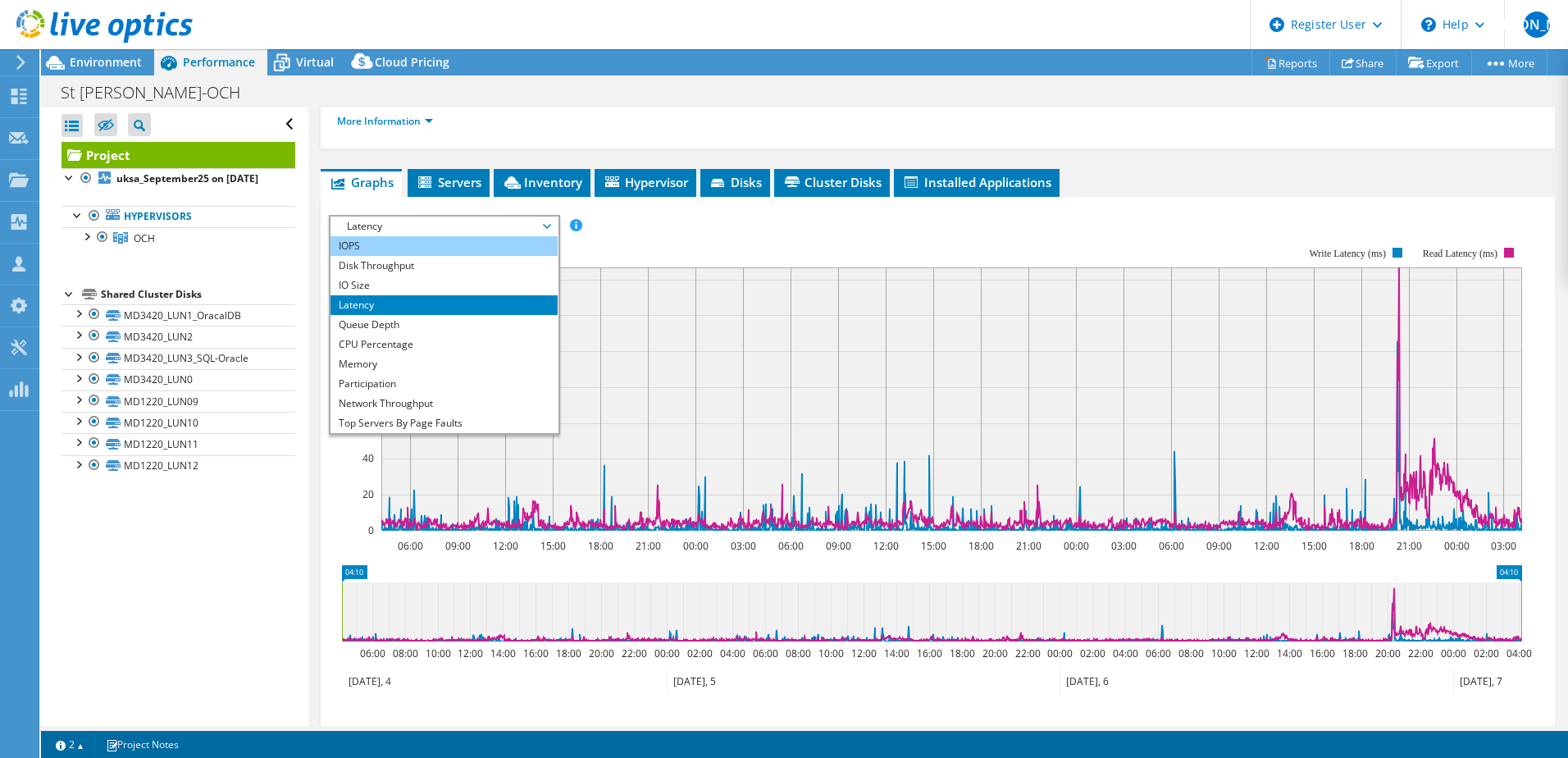
click at [362, 236] on li "IOPS" at bounding box center [444, 246] width 227 height 20
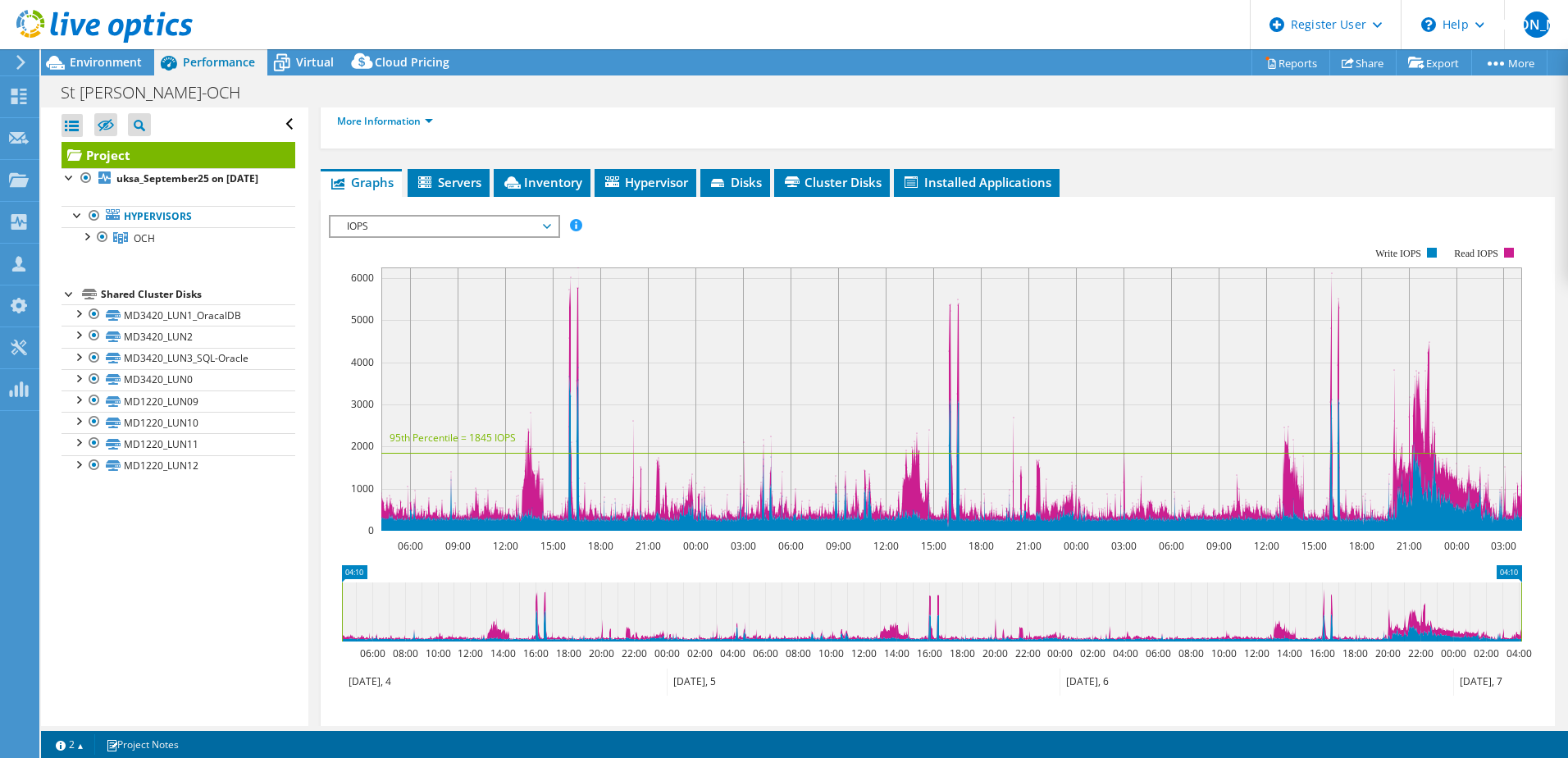
click at [463, 216] on span "IOPS" at bounding box center [444, 226] width 211 height 20
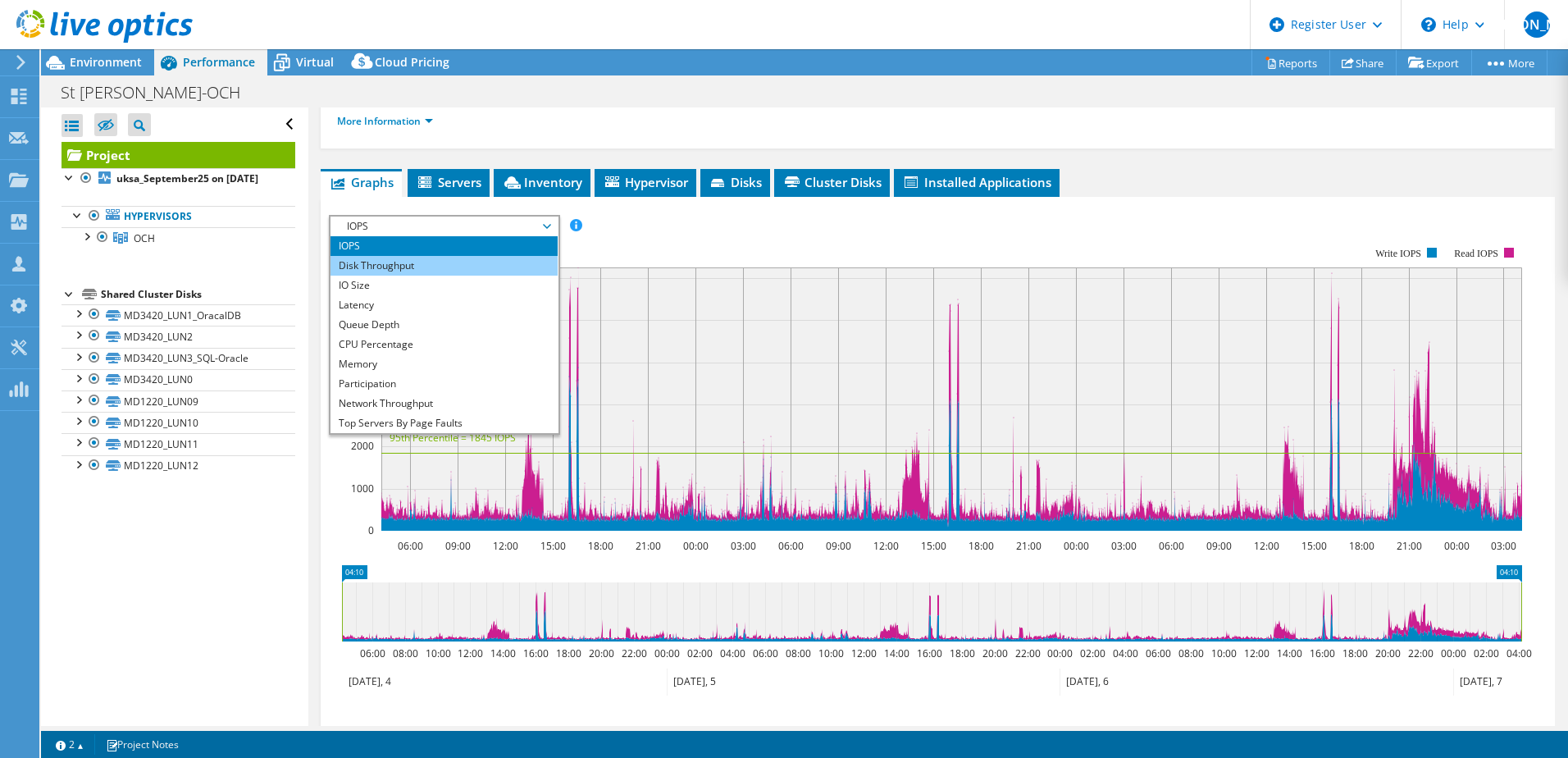
click at [406, 256] on li "Disk Throughput" at bounding box center [444, 266] width 227 height 20
